Goal: Information Seeking & Learning: Learn about a topic

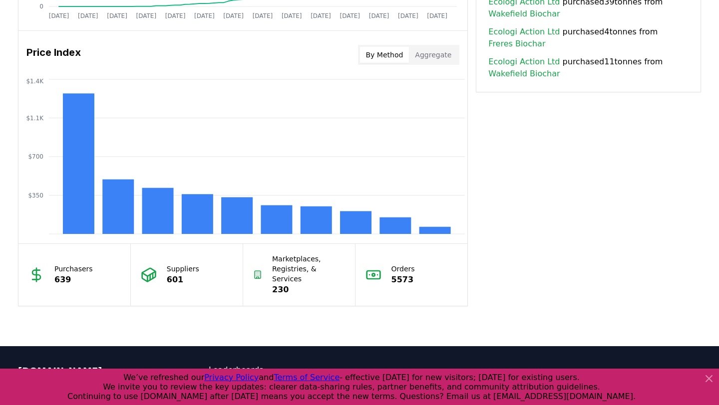
scroll to position [802, 0]
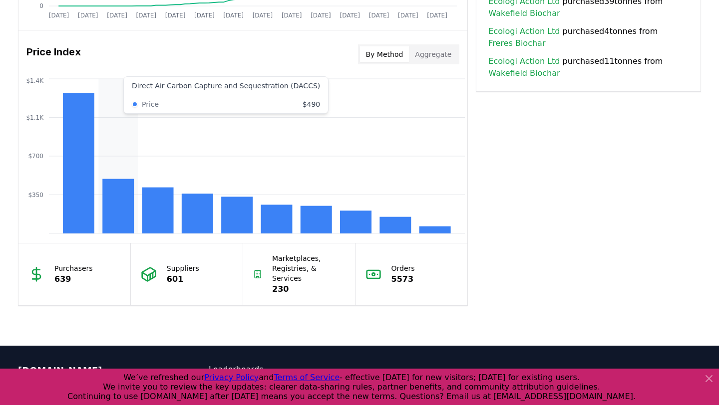
click at [131, 200] on rect at bounding box center [117, 206] width 31 height 54
click at [119, 200] on rect at bounding box center [117, 206] width 31 height 54
click at [117, 113] on icon "$350 $700 $1.1K $1.4K" at bounding box center [242, 156] width 449 height 160
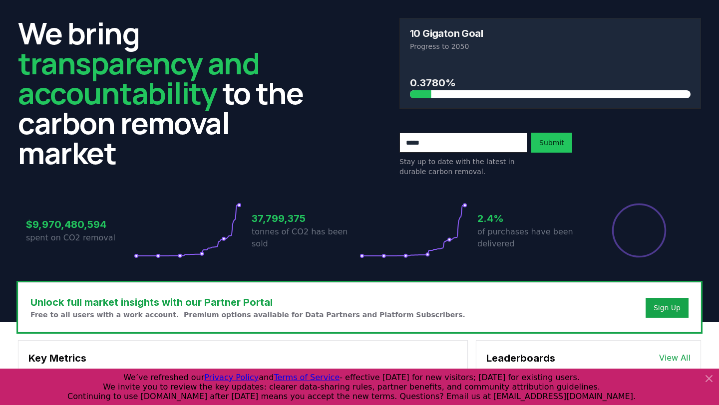
scroll to position [0, 0]
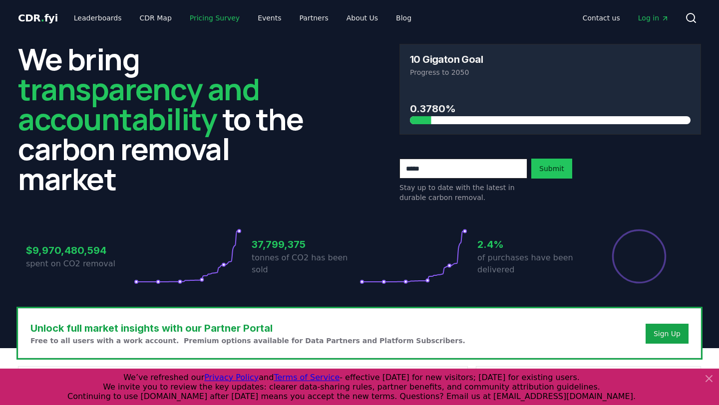
click at [200, 19] on link "Pricing Survey" at bounding box center [215, 18] width 66 height 18
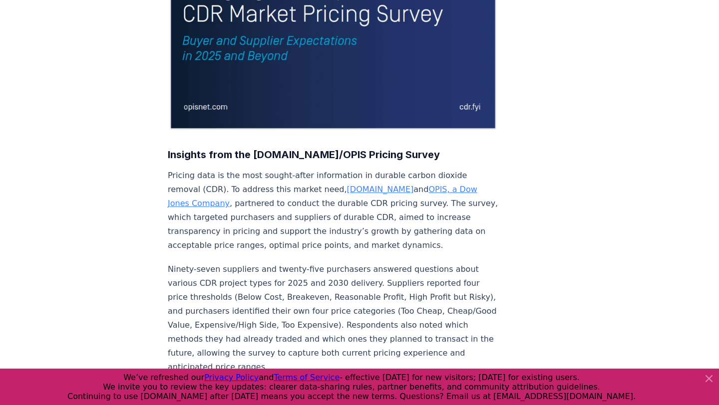
scroll to position [225, 0]
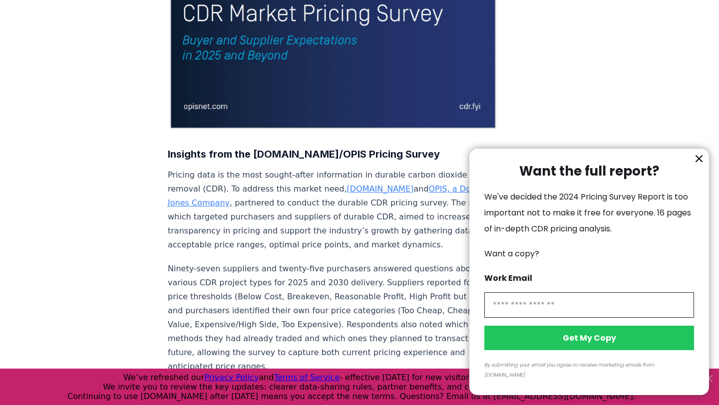
click at [696, 165] on icon "information" at bounding box center [699, 159] width 12 height 12
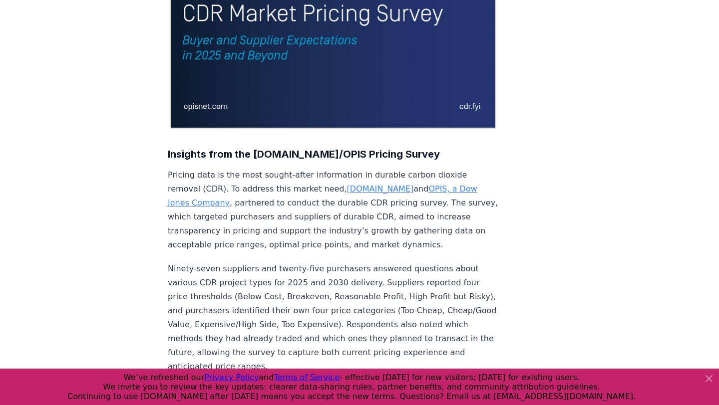
click at [708, 376] on icon at bounding box center [709, 379] width 12 height 12
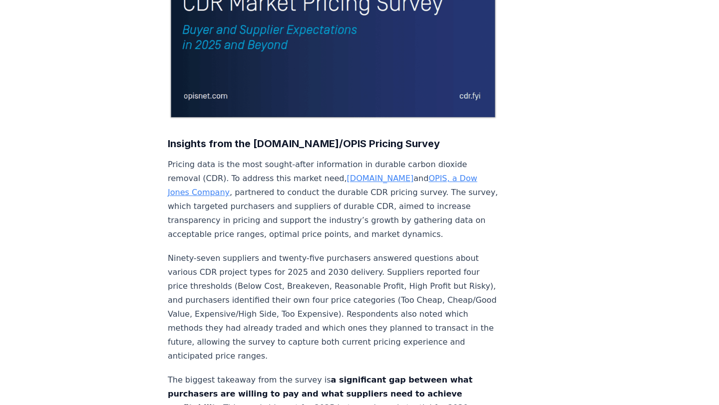
scroll to position [0, 0]
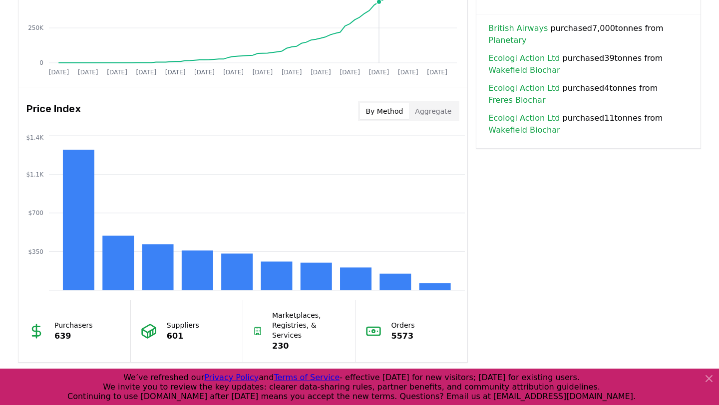
scroll to position [794, 0]
